Goal: Task Accomplishment & Management: Manage account settings

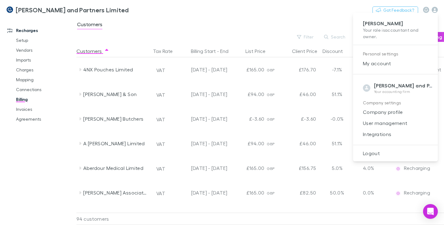
scroll to position [31, 0]
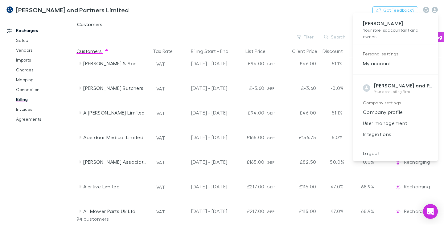
drag, startPoint x: 372, startPoint y: 154, endPoint x: 310, endPoint y: 72, distance: 103.5
click at [372, 154] on span "Logout" at bounding box center [395, 153] width 75 height 7
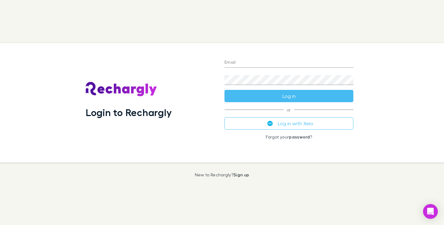
type input "**********"
